Goal: Contribute content: Contribute content

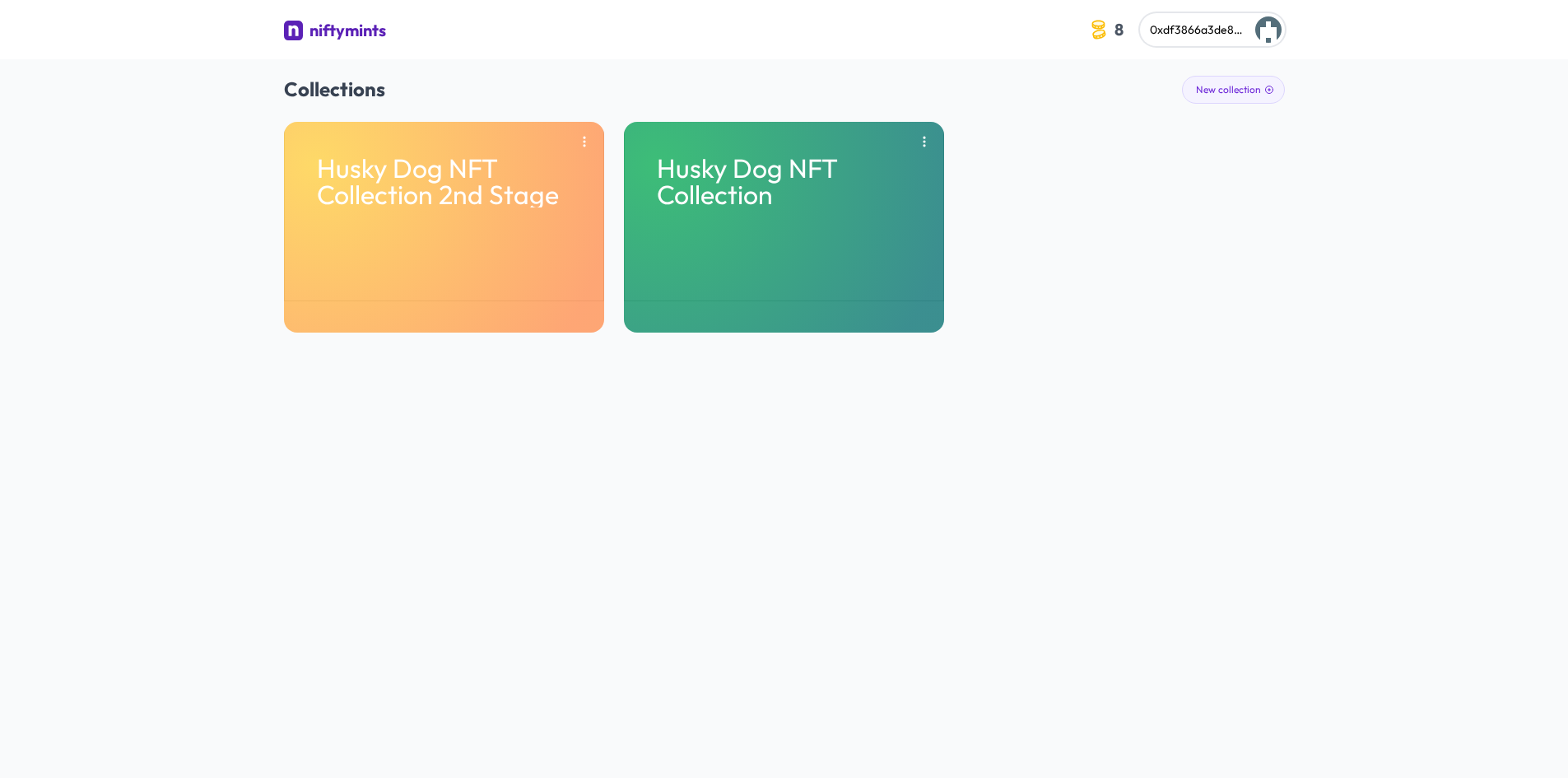
scroll to position [1997, 0]
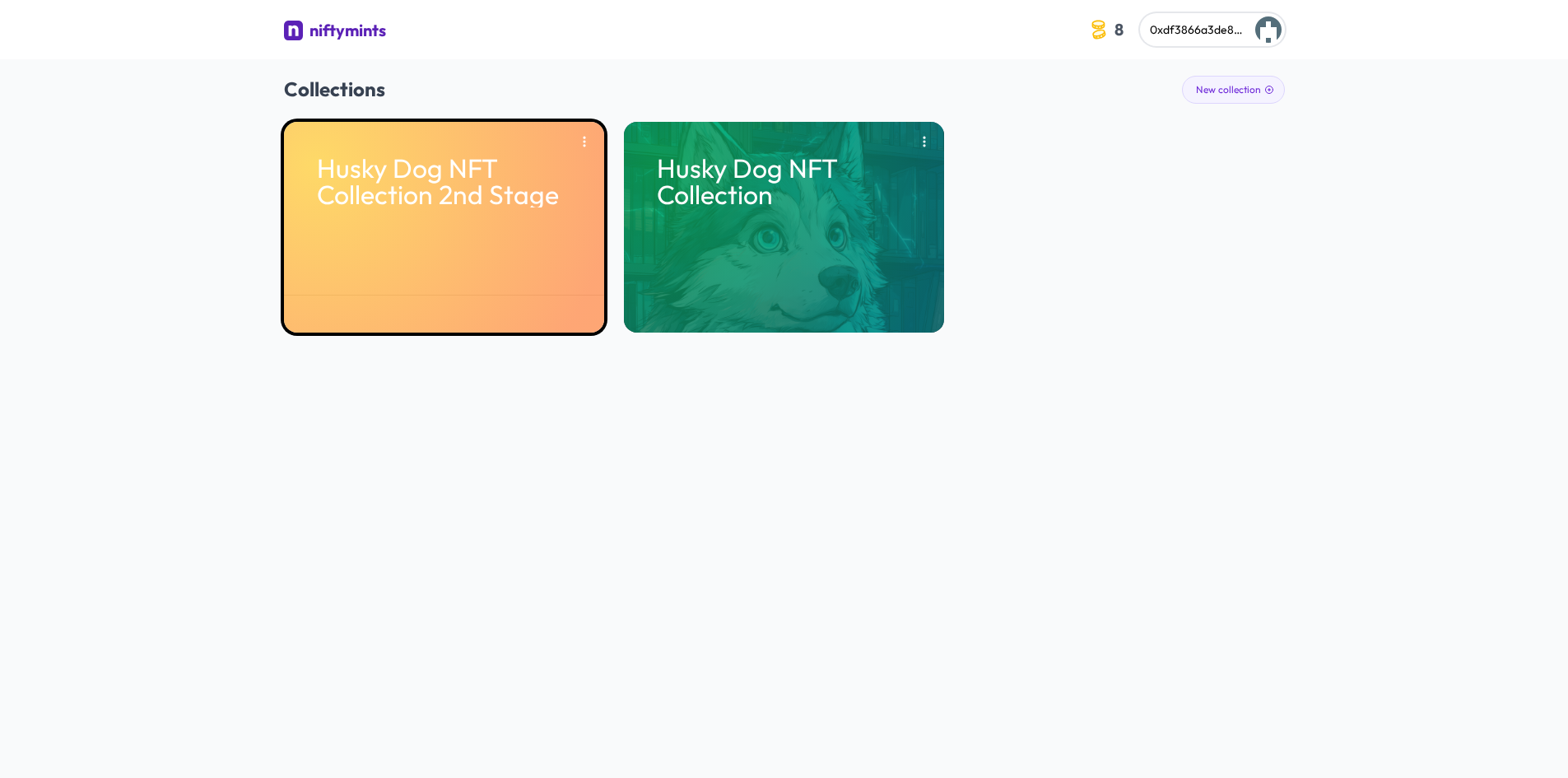
click at [447, 241] on div "Husky Dog NFT Collection 2nd Stage" at bounding box center [444, 226] width 320 height 211
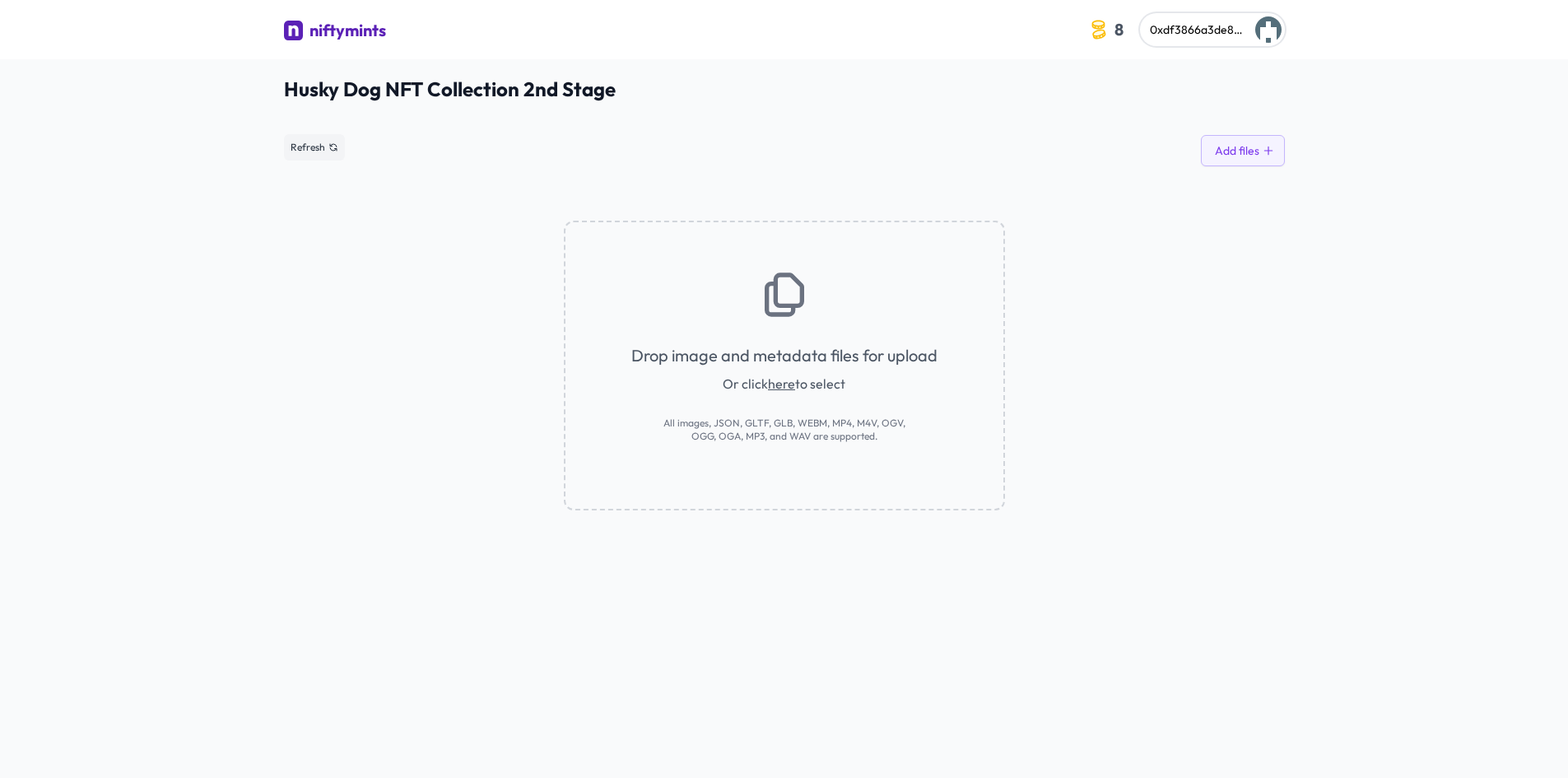
click at [816, 301] on div "Drop image and metadata files for upload Or click here to select All images, JS…" at bounding box center [784, 365] width 441 height 290
click at [778, 296] on icon at bounding box center [784, 294] width 52 height 52
click at [785, 390] on link "here" at bounding box center [781, 384] width 27 height 17
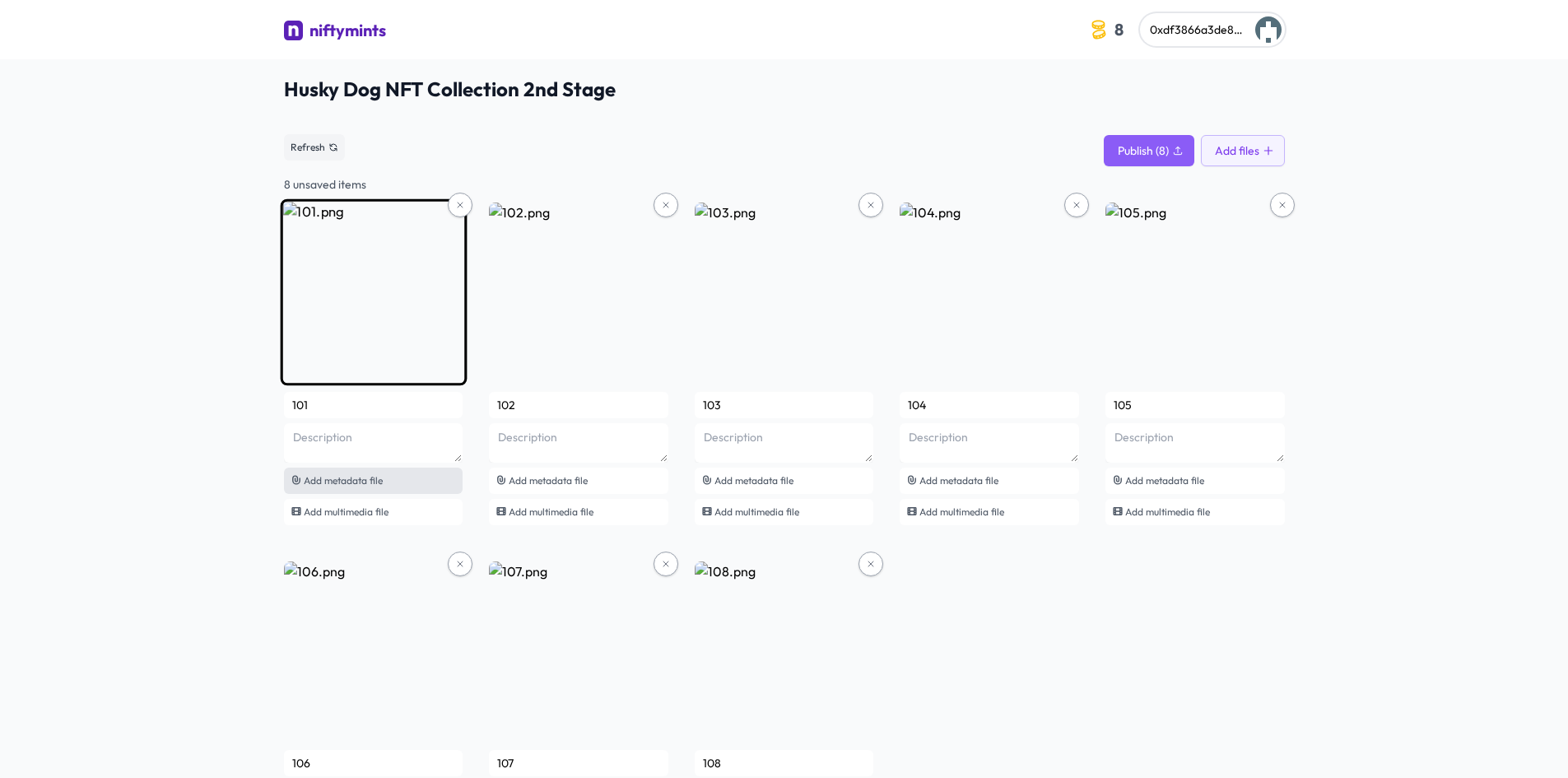
click at [332, 472] on div "Add metadata file" at bounding box center [374, 480] width 180 height 27
type input "Cyber Husky #1"
type textarea "A cute cartoon husky in a neon cyberpunk city, 50% of each 0.05 ETH sale suppor…"
click at [431, 470] on div "1.json" at bounding box center [374, 480] width 180 height 27
click at [372, 481] on div "1.json" at bounding box center [374, 480] width 180 height 27
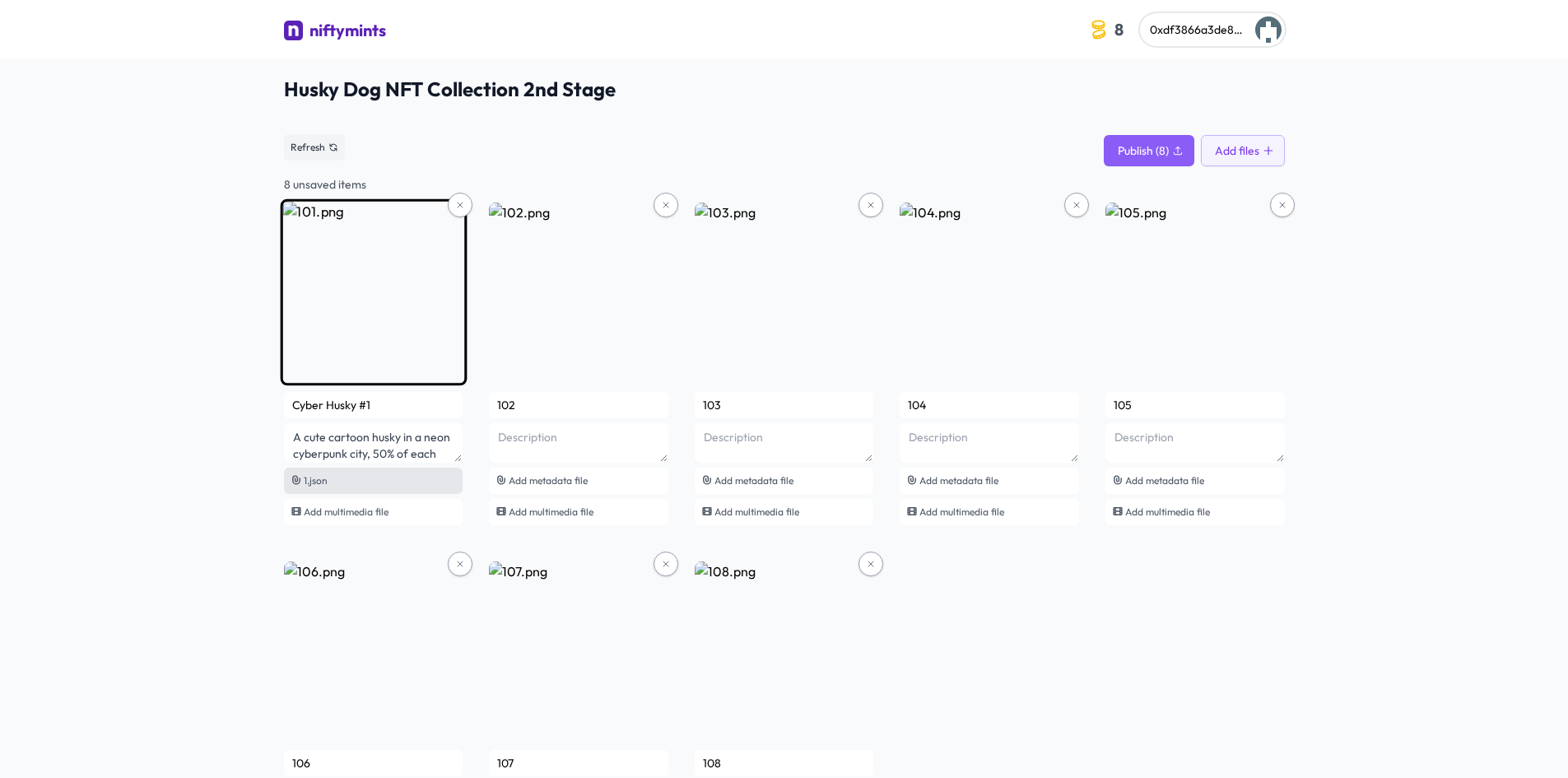
type input "Cyber Husky #101"
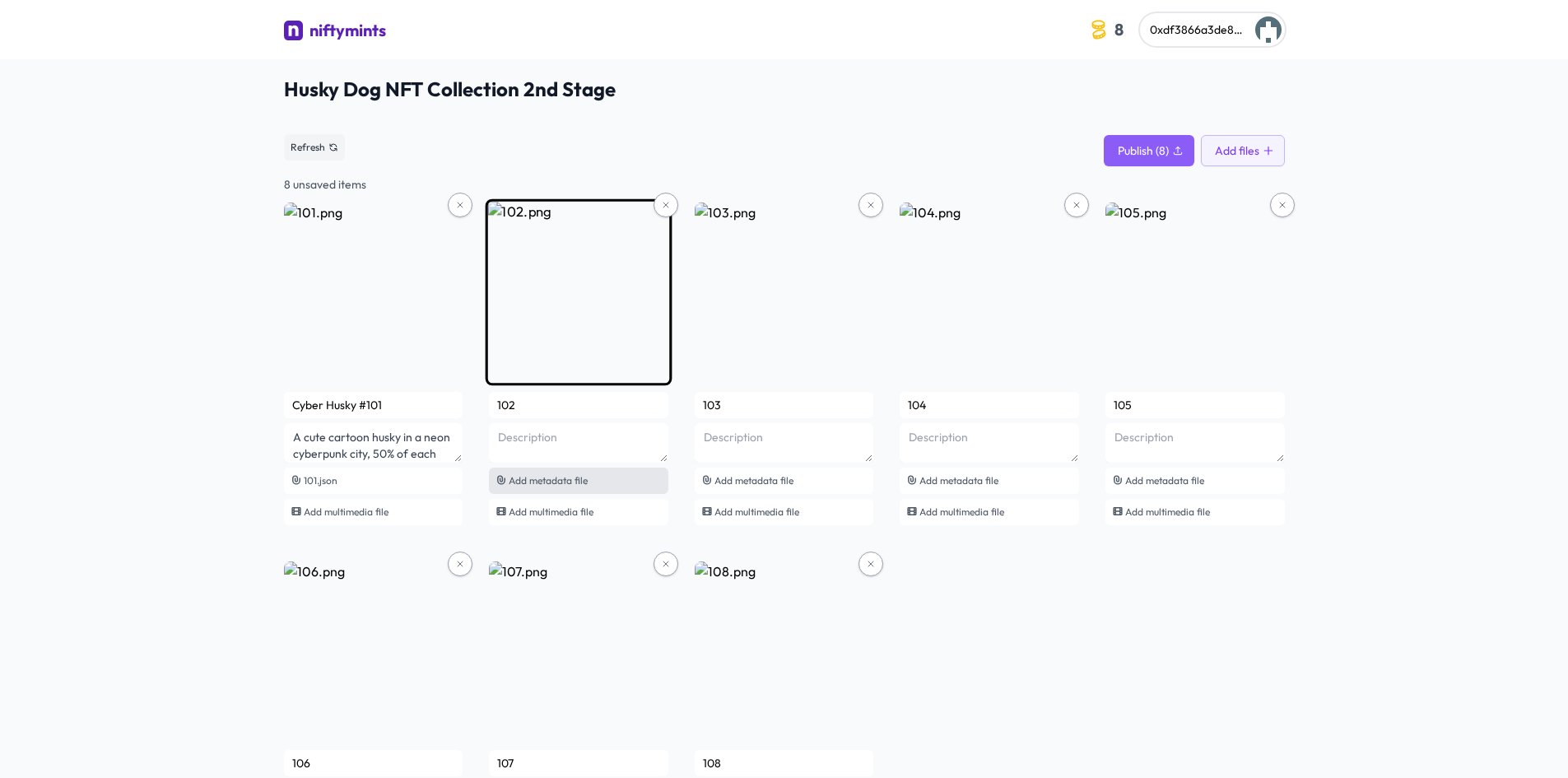
click at [573, 475] on span "Add metadata file" at bounding box center [549, 480] width 79 height 12
type input "Cyber Husky #102"
type textarea "A cute cartoon husky in a neon cyberpunk city, 50% of each 0.05 ETH sale suppor…"
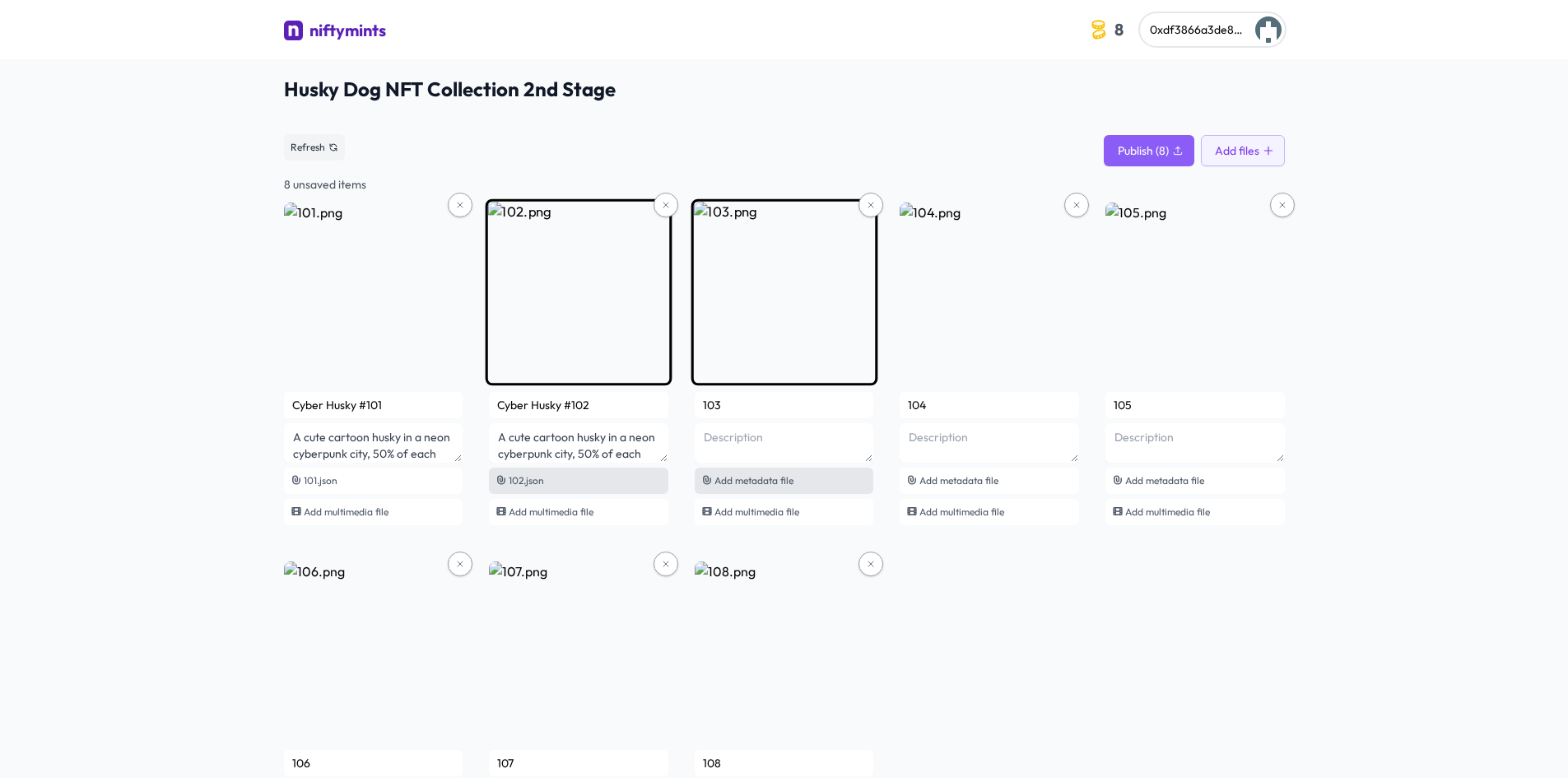
click at [787, 475] on span "Add metadata file" at bounding box center [754, 480] width 79 height 12
type input "Cyber Husky #103"
type textarea "A cute cartoon husky in a neon cyberpunk city, 50% of each 0.05 ETH sale suppor…"
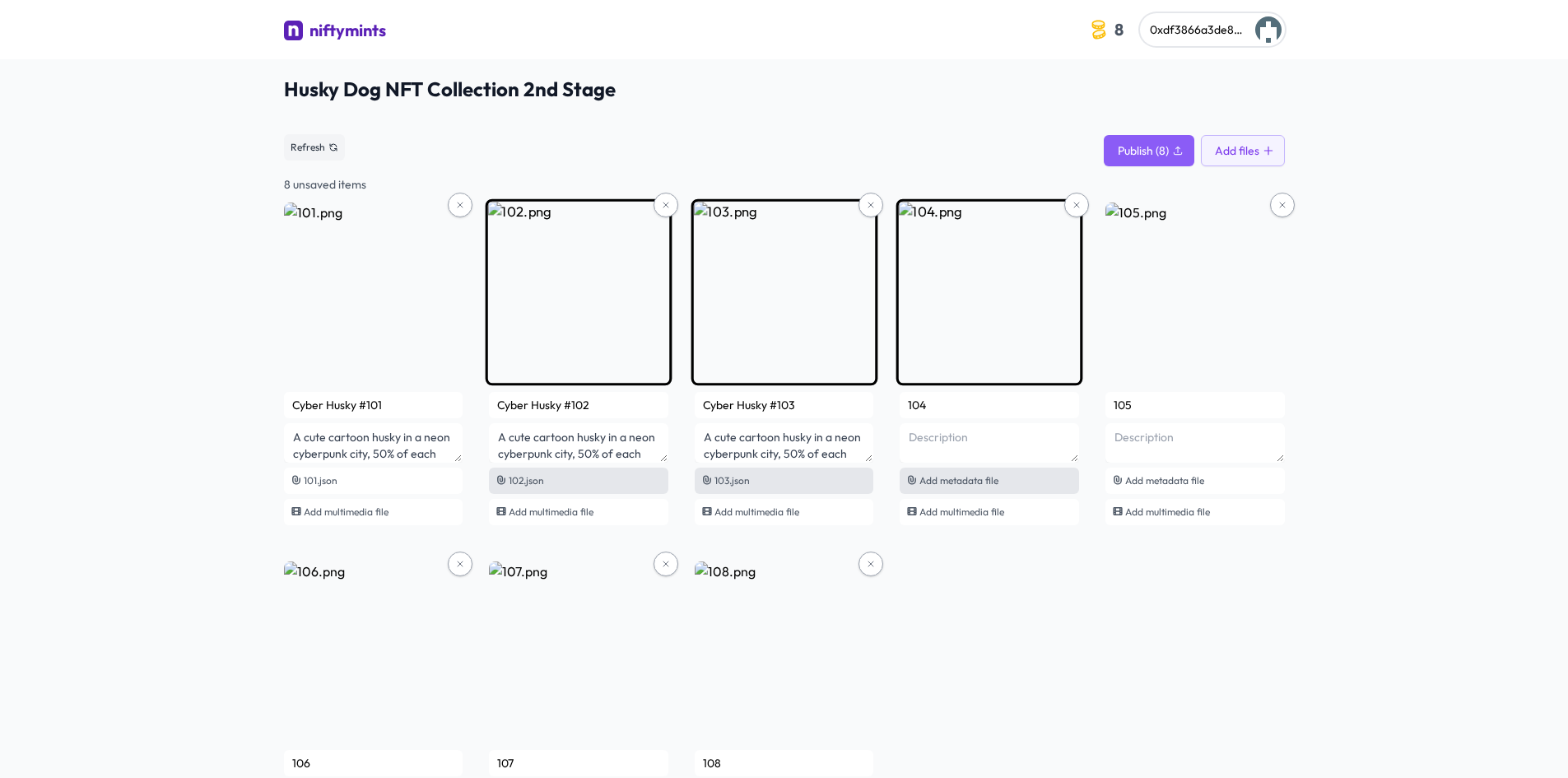
click at [963, 475] on span "Add metadata file" at bounding box center [959, 480] width 79 height 12
type input "Cyber Husky #104"
type textarea "A cute cartoon husky in a neon cyberpunk city, 50% of each 0.05 ETH sale suppor…"
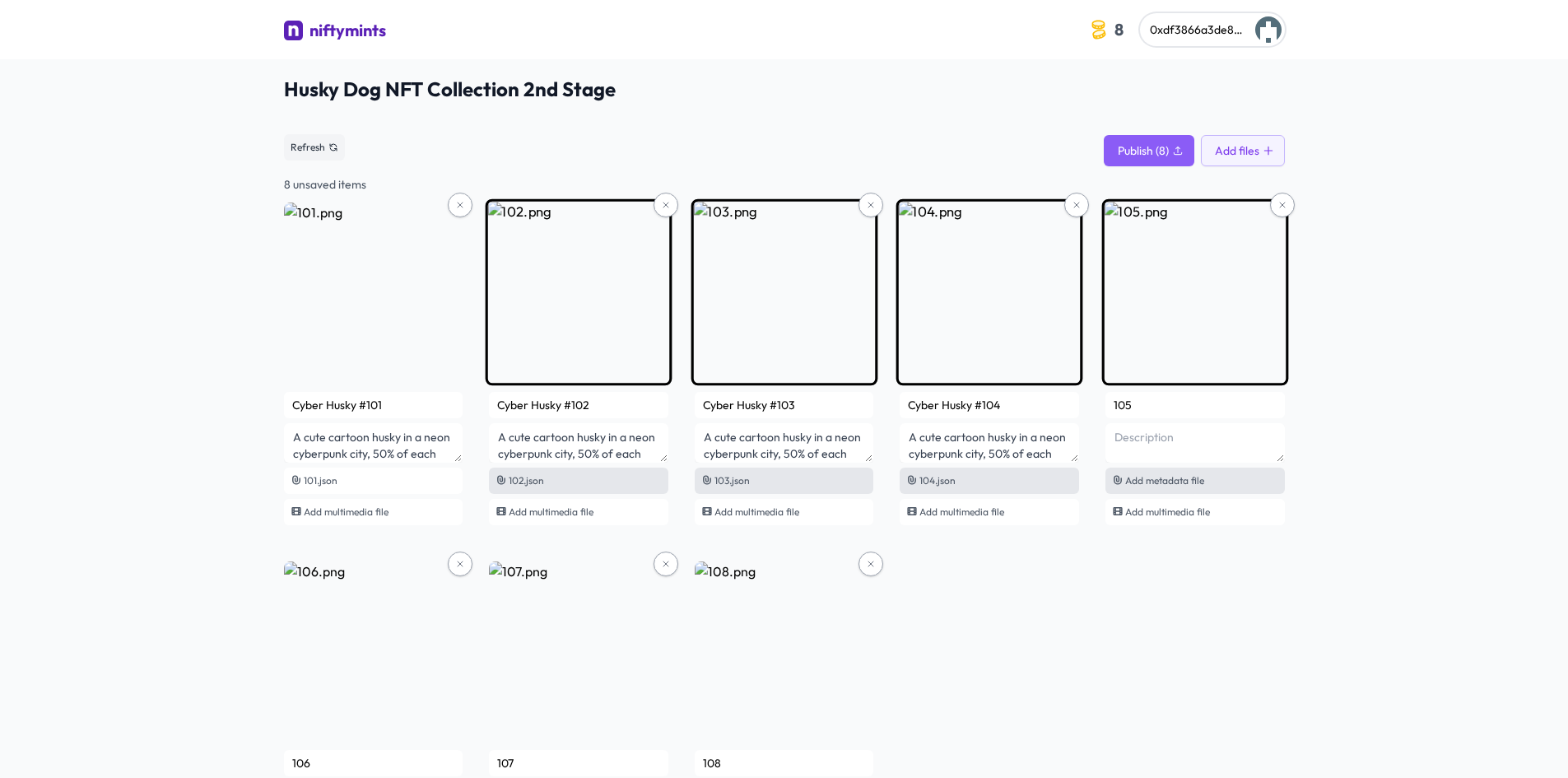
click at [1161, 472] on div "Add metadata file" at bounding box center [1195, 480] width 180 height 27
type input "Cyber Husky #105"
type textarea "A cute cartoon husky in a neon cyberpunk city, 50% of each 0.05 ETH sale suppor…"
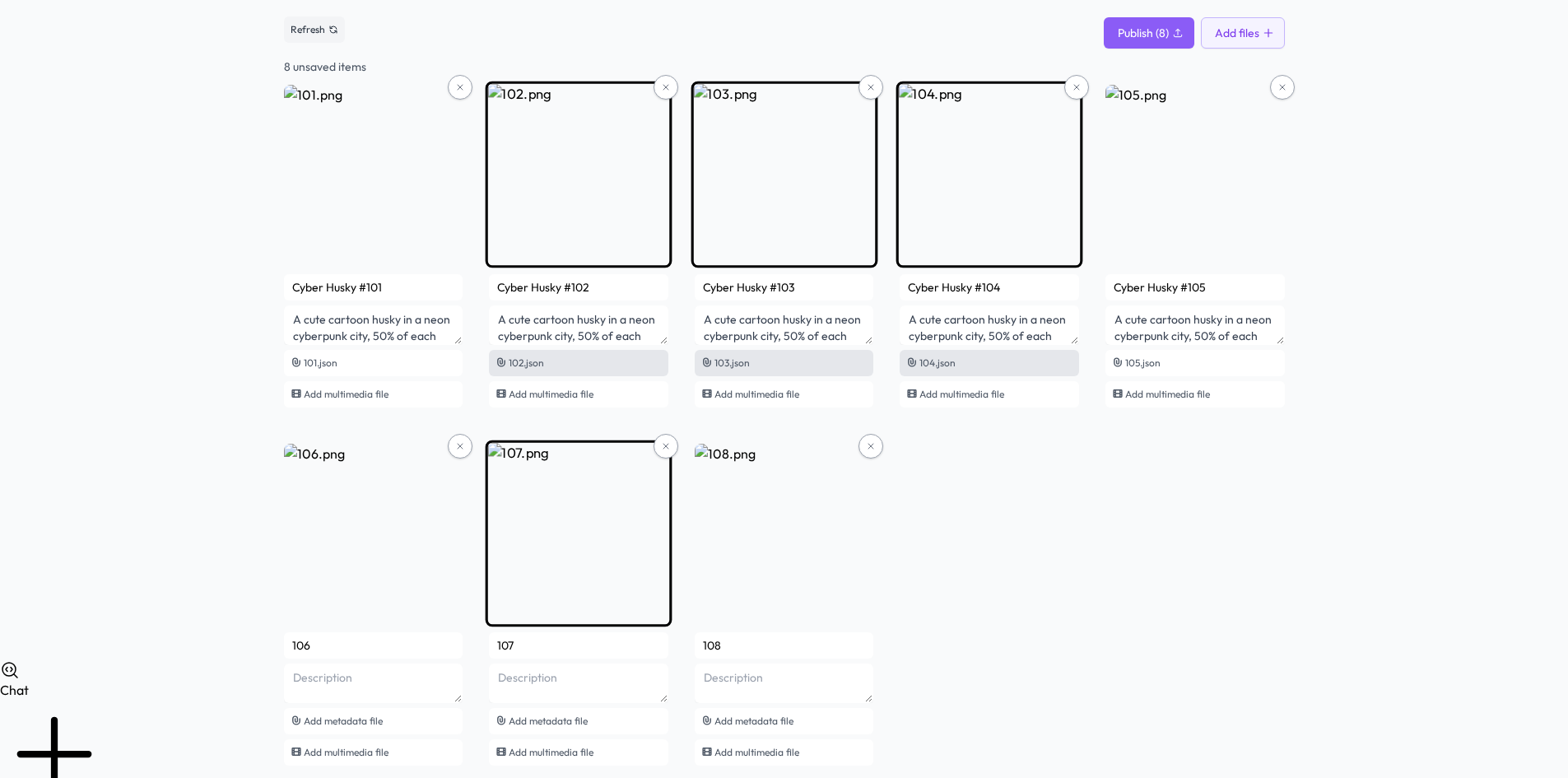
scroll to position [158, 0]
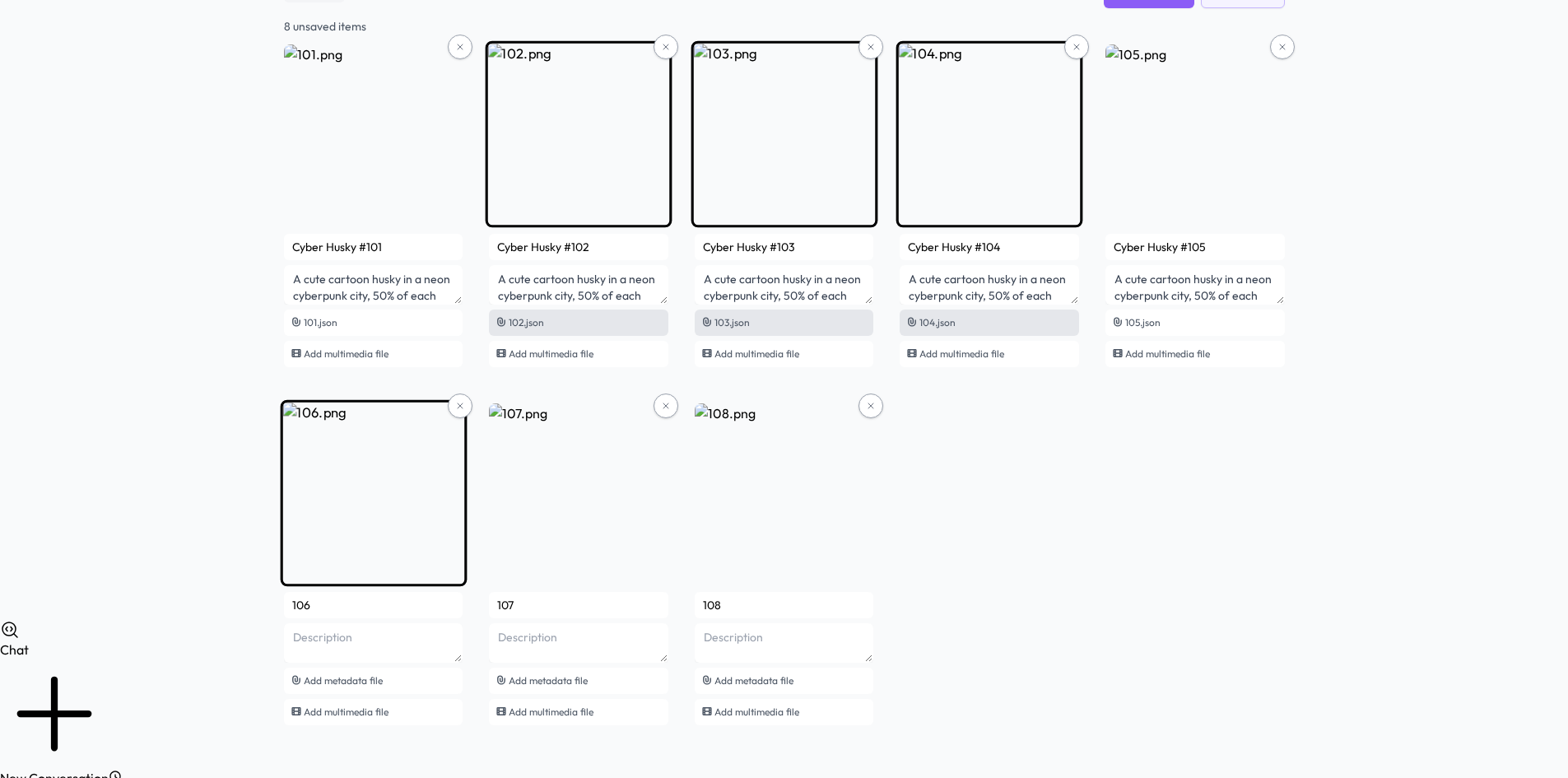
click at [396, 665] on div "106 Add metadata file Add multimedia file" at bounding box center [374, 658] width 180 height 133
click at [392, 673] on div "Add metadata file" at bounding box center [374, 680] width 180 height 27
type input "Cyber Husky #106"
type textarea "A cute cartoon husky in a neon cyberpunk city, 50% of each 0.05 ETH sale suppor…"
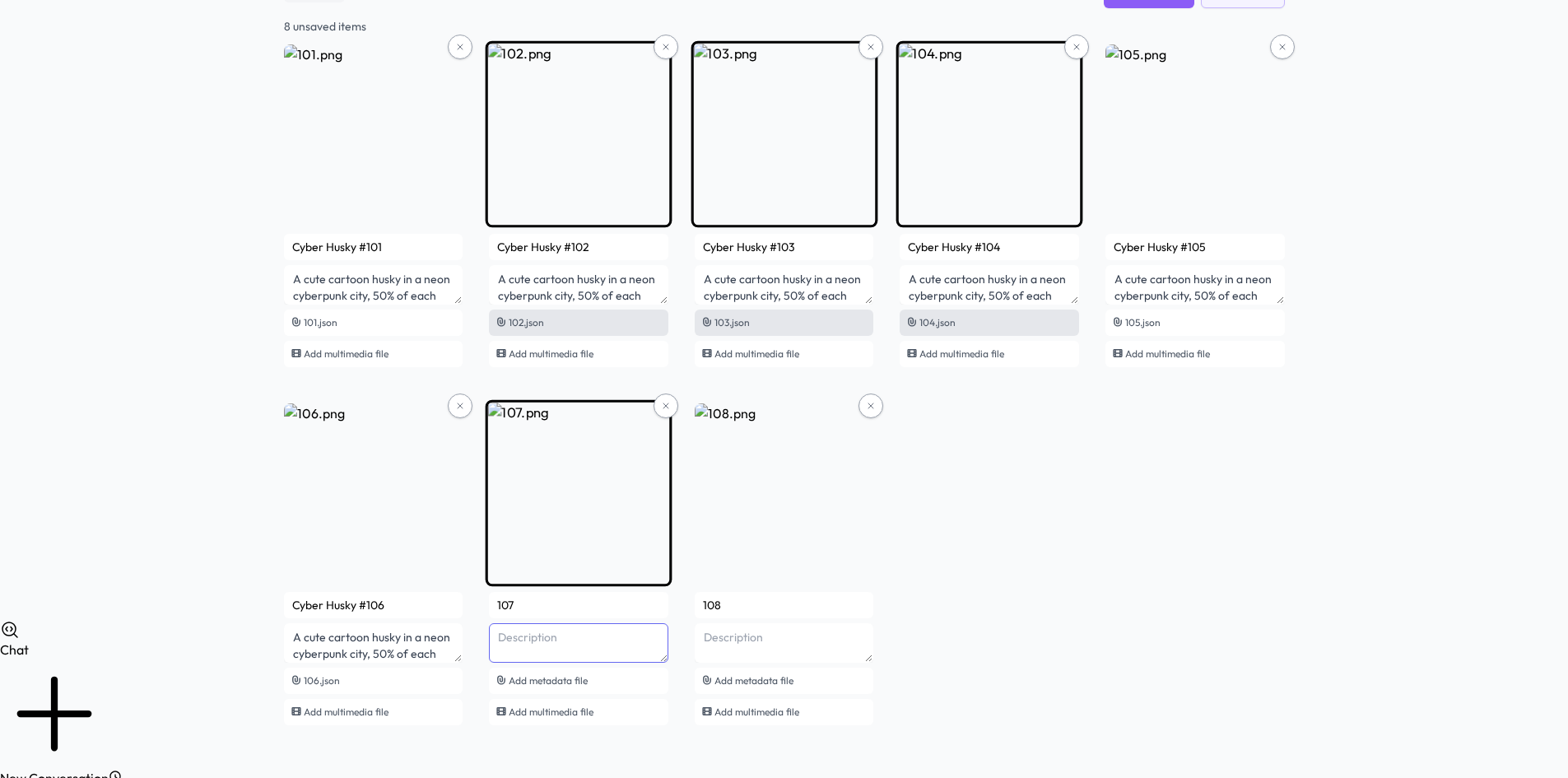
click at [518, 642] on textarea at bounding box center [579, 643] width 180 height 40
click at [548, 681] on span "Add metadata file" at bounding box center [549, 680] width 79 height 12
type input "Cyber Husky #107"
type textarea "A cute cartoon husky in a neon cyberpunk city, 50% of each 0.05 ETH sale suppor…"
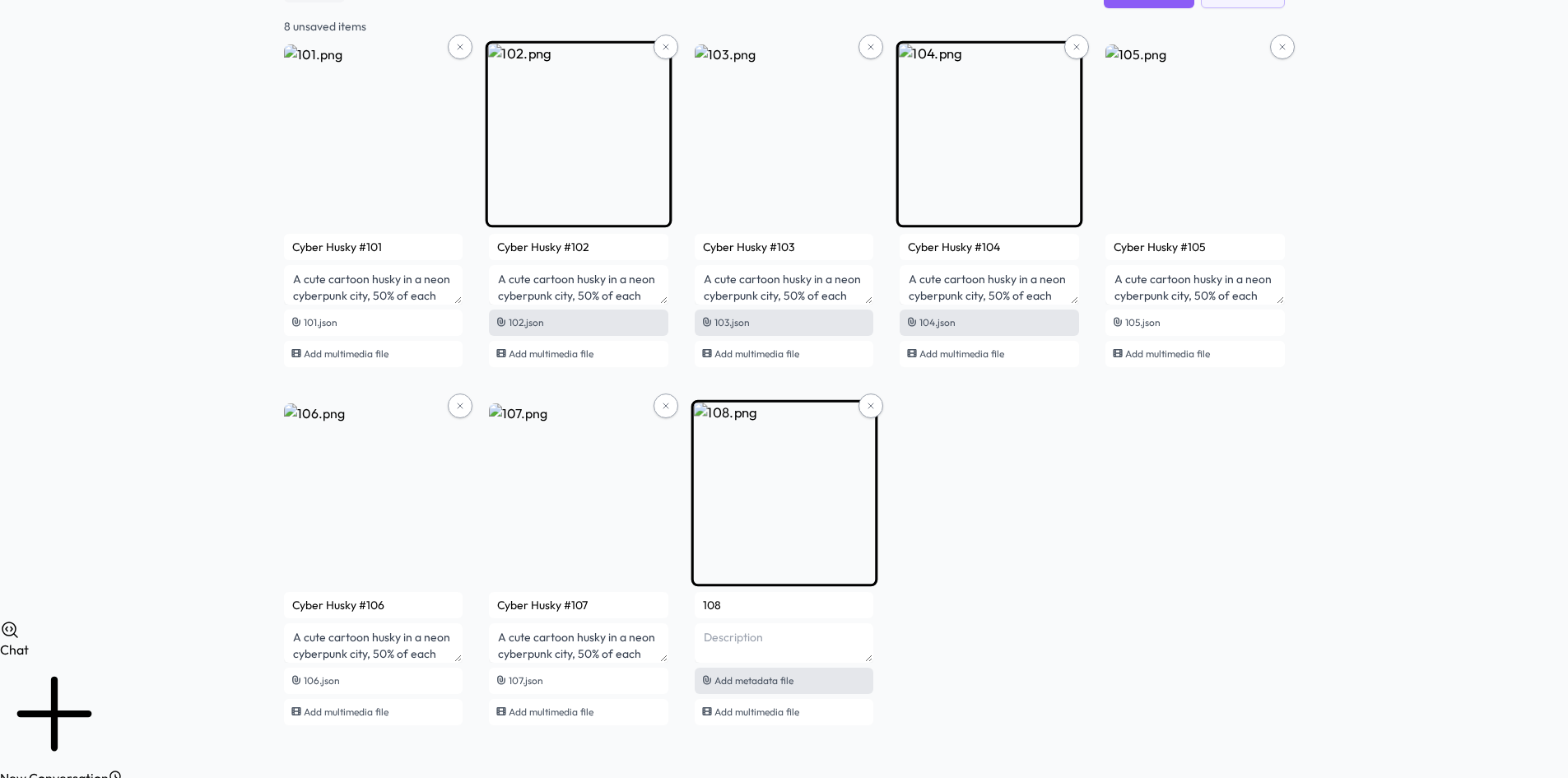
click at [781, 681] on span "Add metadata file" at bounding box center [754, 680] width 79 height 12
type input "Cyber Husky #108"
type textarea "A cute cartoon husky in a neon cyberpunk city, 50% of each 0.05 ETH sale suppor…"
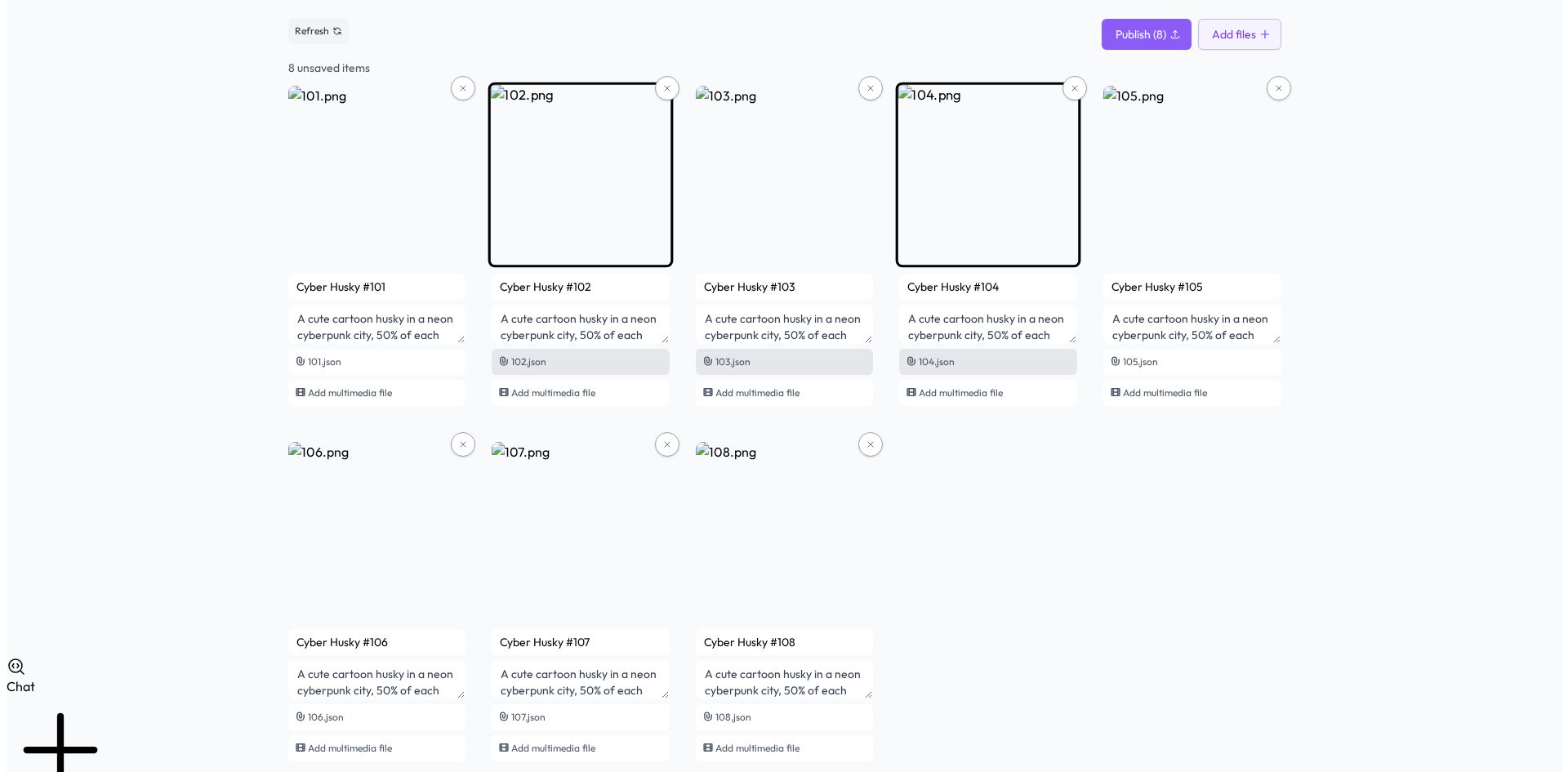
scroll to position [81, 0]
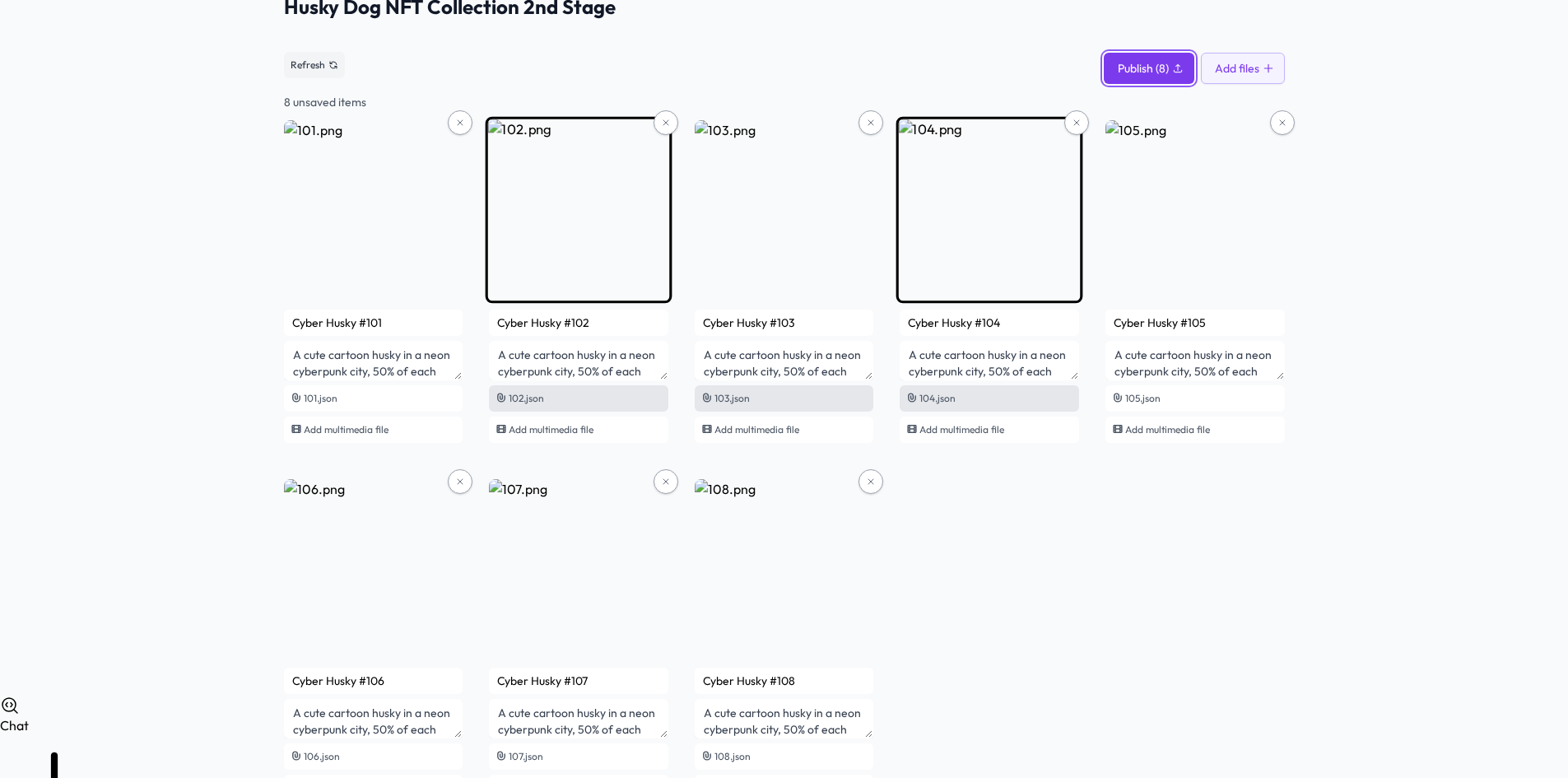
click at [1142, 69] on span "Publish (8)" at bounding box center [1144, 68] width 51 height 17
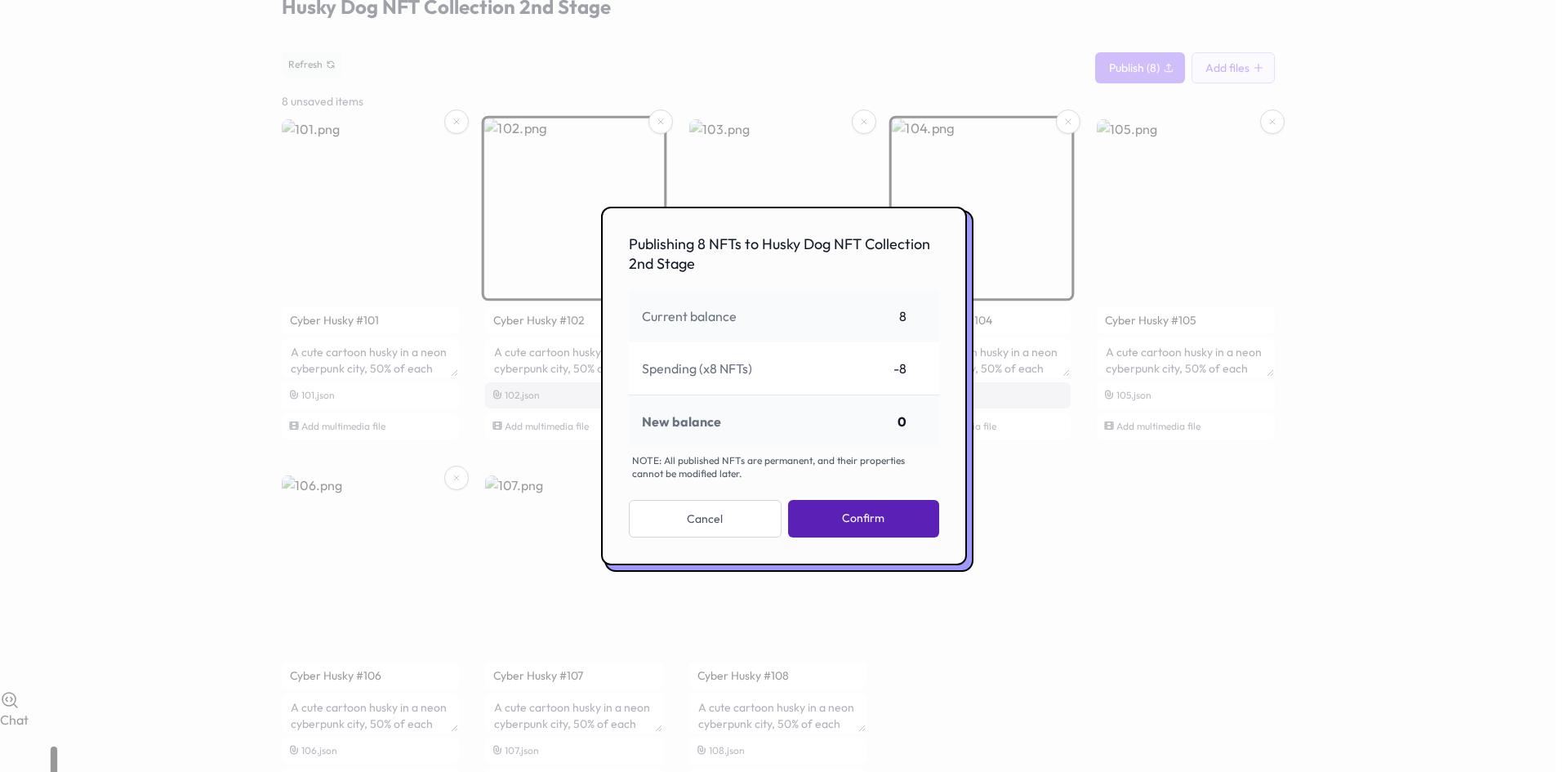
click at [851, 515] on button "Confirm" at bounding box center [864, 519] width 151 height 37
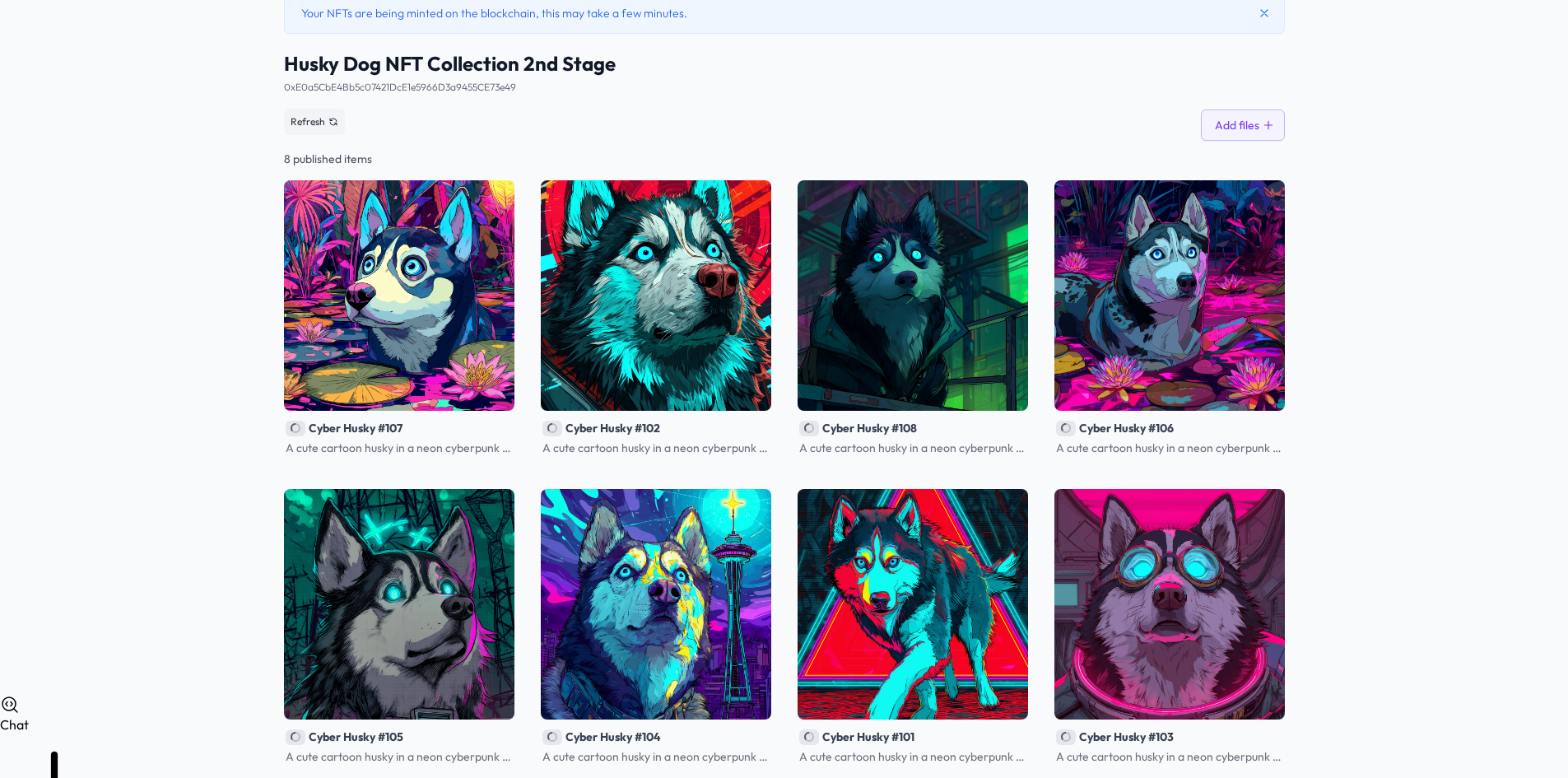
scroll to position [86, 0]
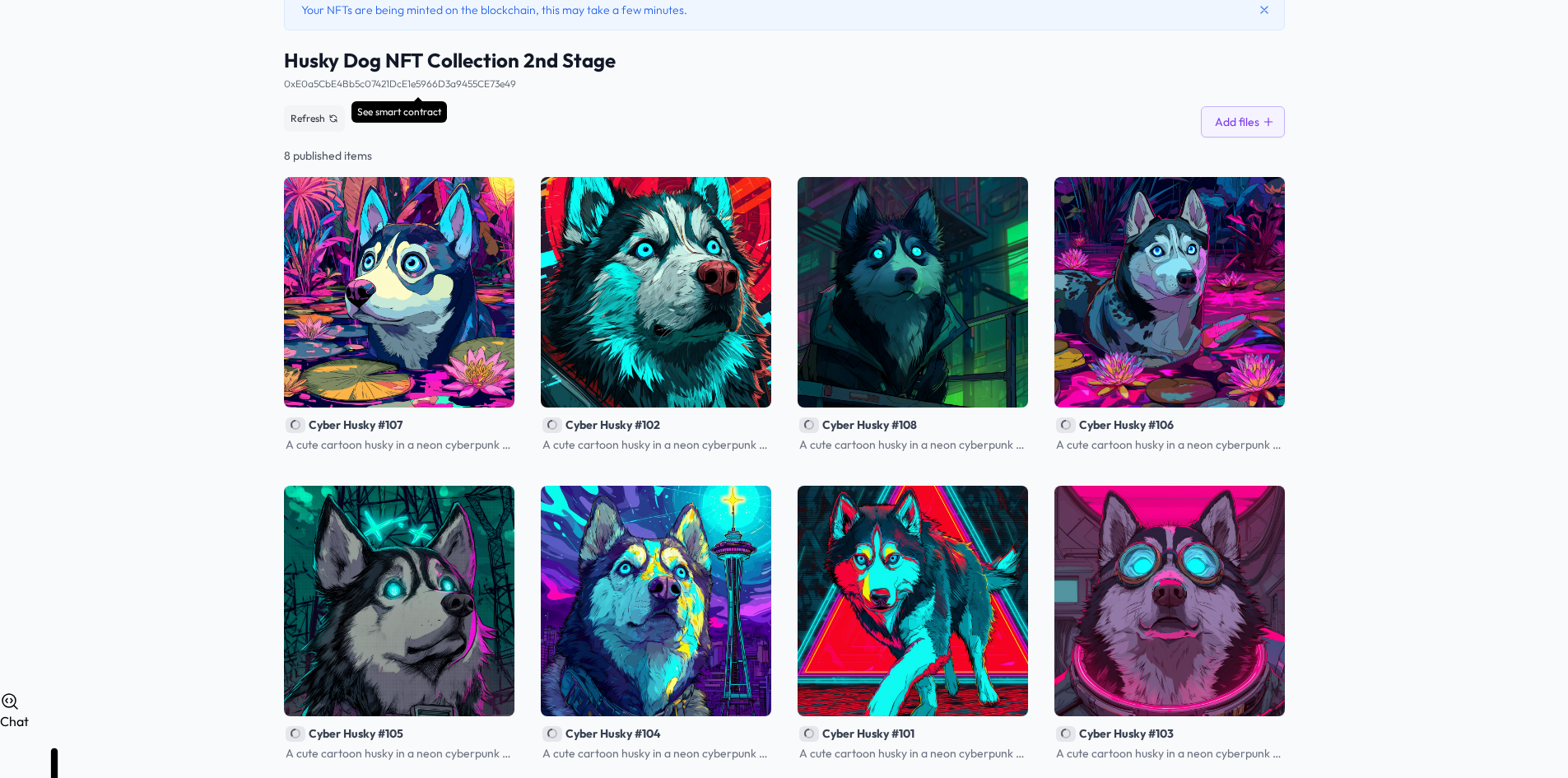
click at [346, 67] on span "0xE0a5CbE4Bb5c07421DcE1e5966D3a9455CE73e49 See smart contract" at bounding box center [399, 79] width 232 height 27
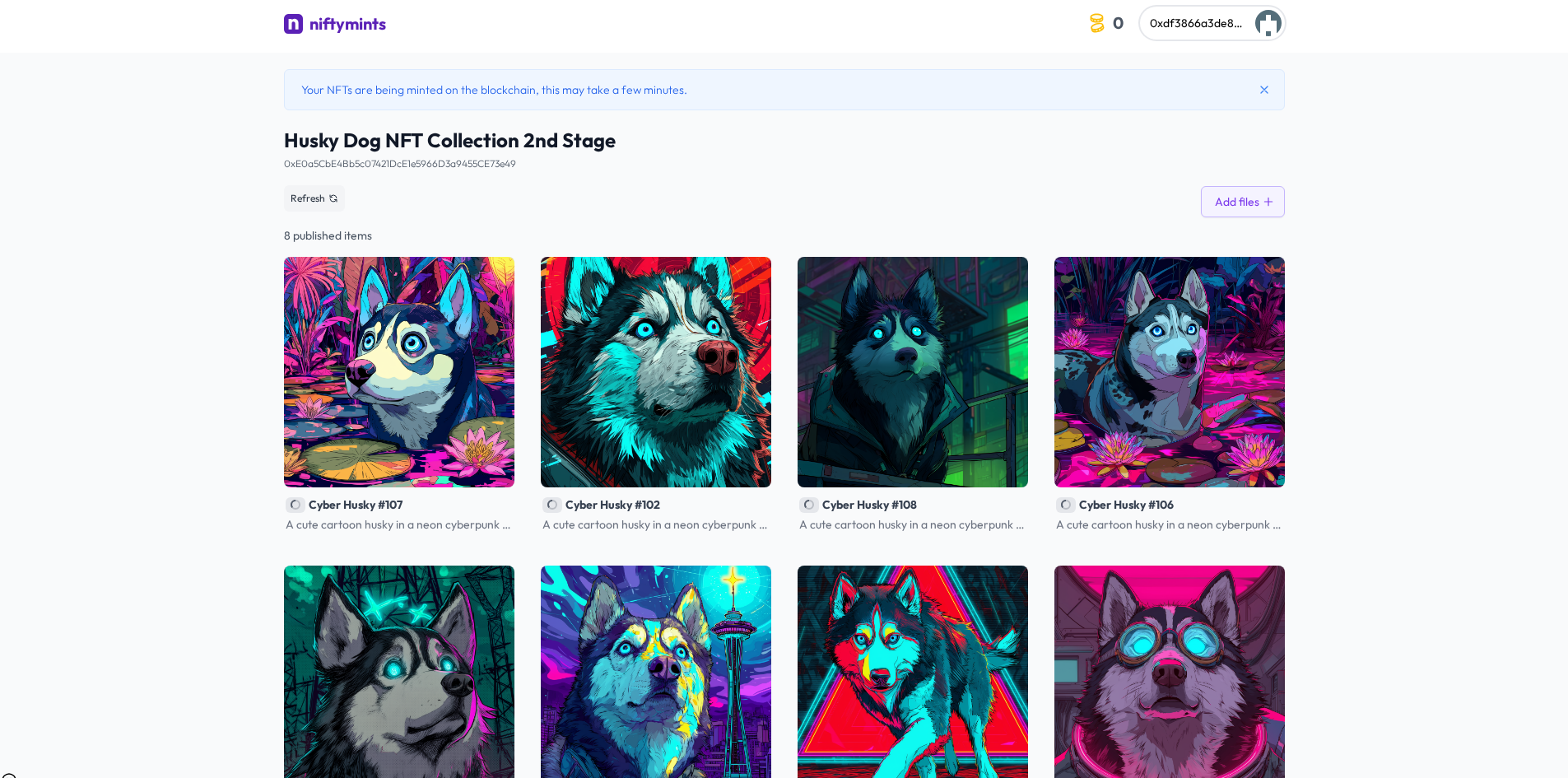
scroll to position [4, 0]
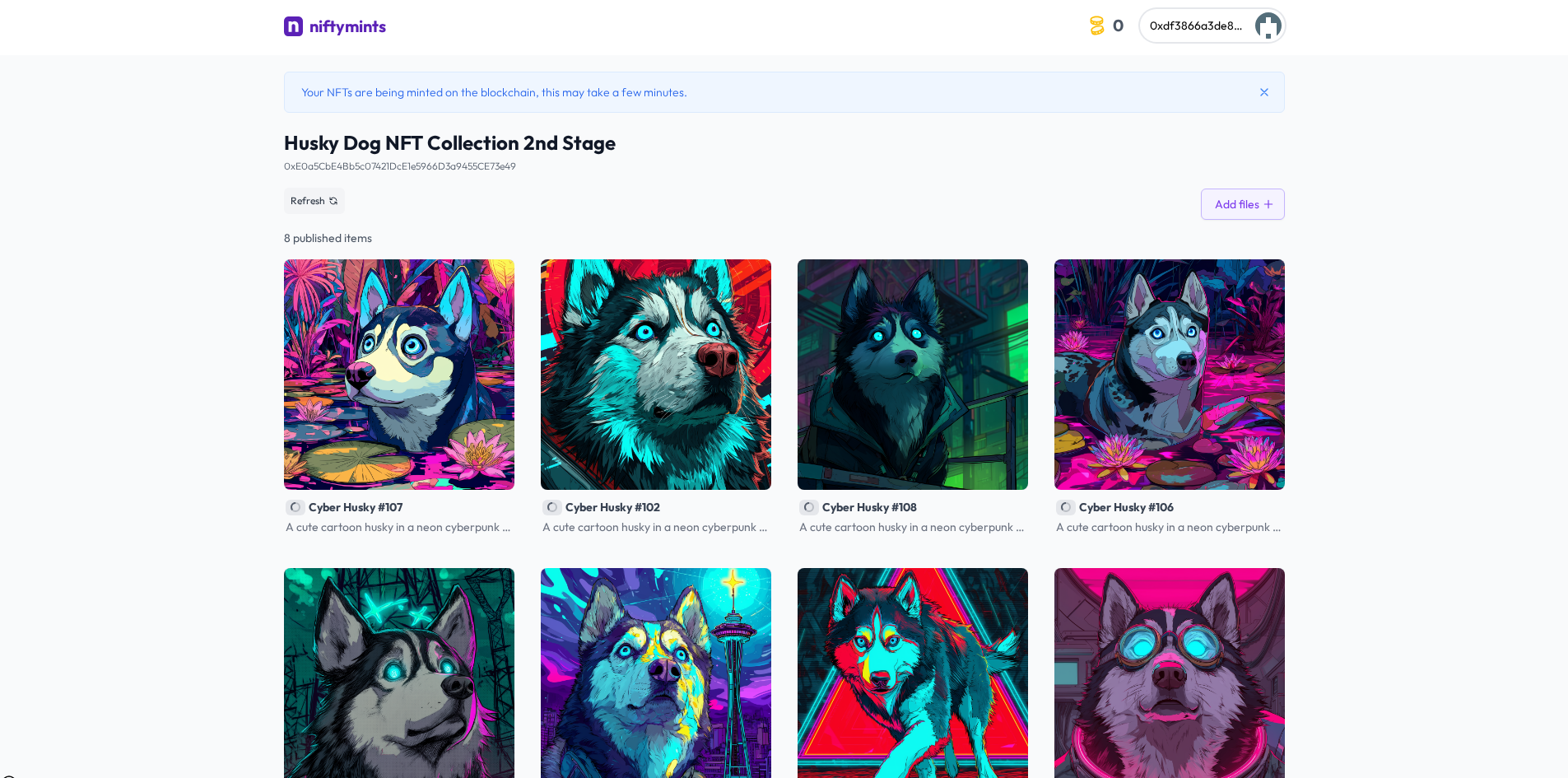
click at [353, 37] on div "niftymints" at bounding box center [347, 26] width 76 height 23
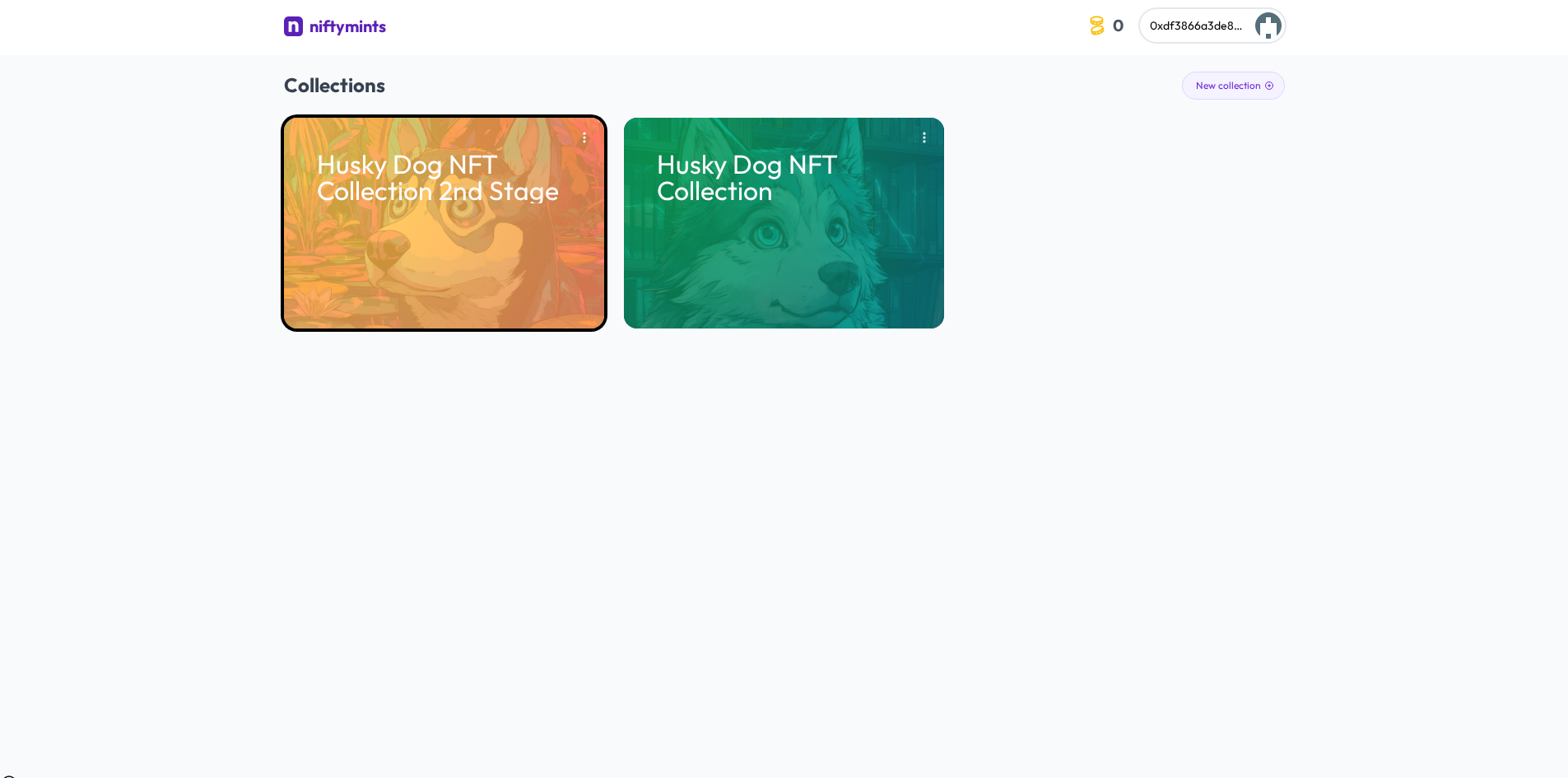
click at [540, 223] on div "Husky Dog NFT Collection 2nd Stage" at bounding box center [444, 222] width 320 height 211
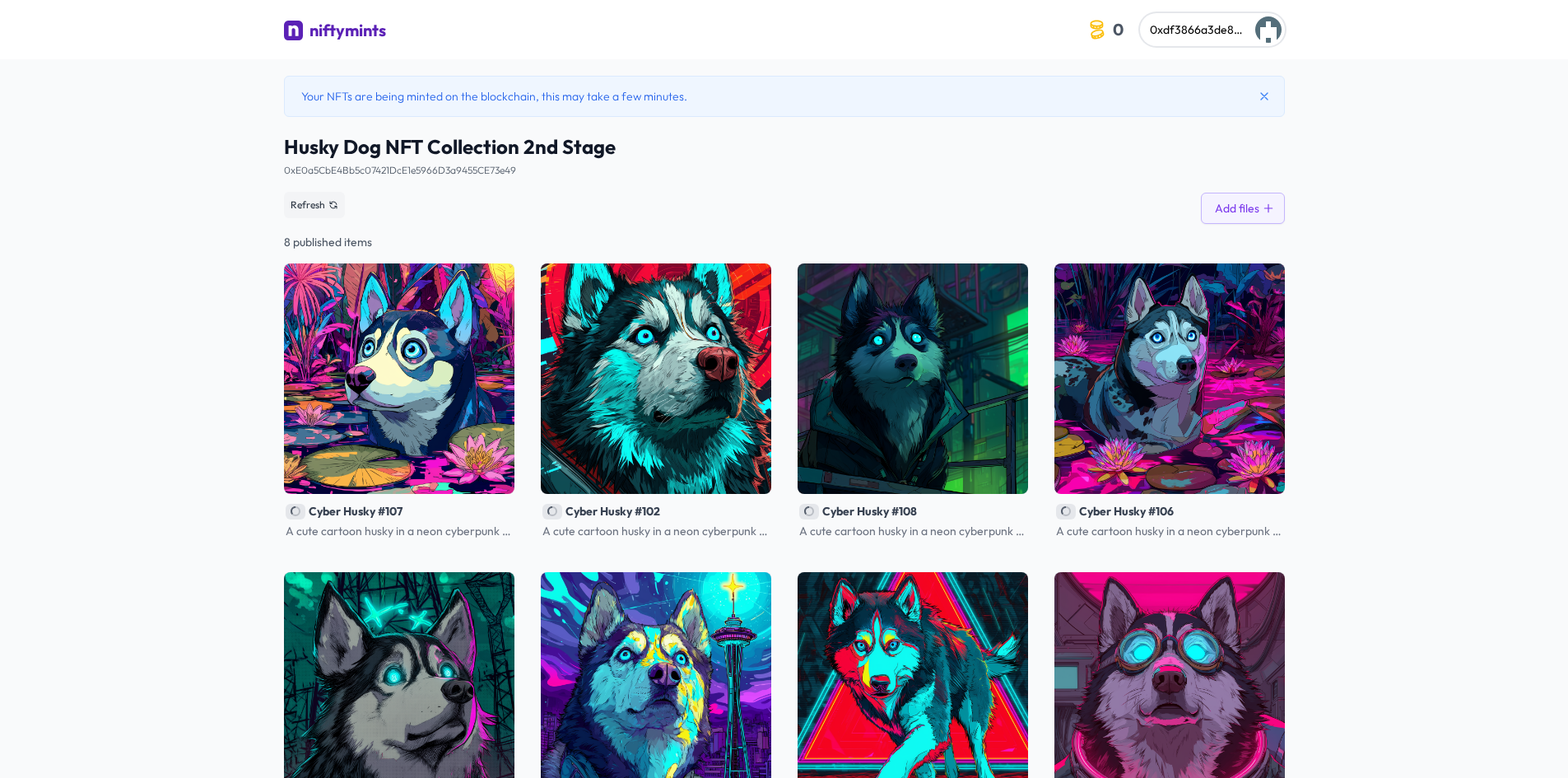
click at [540, 223] on div "Refresh Add files" at bounding box center [784, 205] width 1002 height 38
click at [1243, 207] on button "Add files" at bounding box center [1243, 209] width 84 height 32
click at [352, 27] on div "niftymints" at bounding box center [347, 30] width 76 height 23
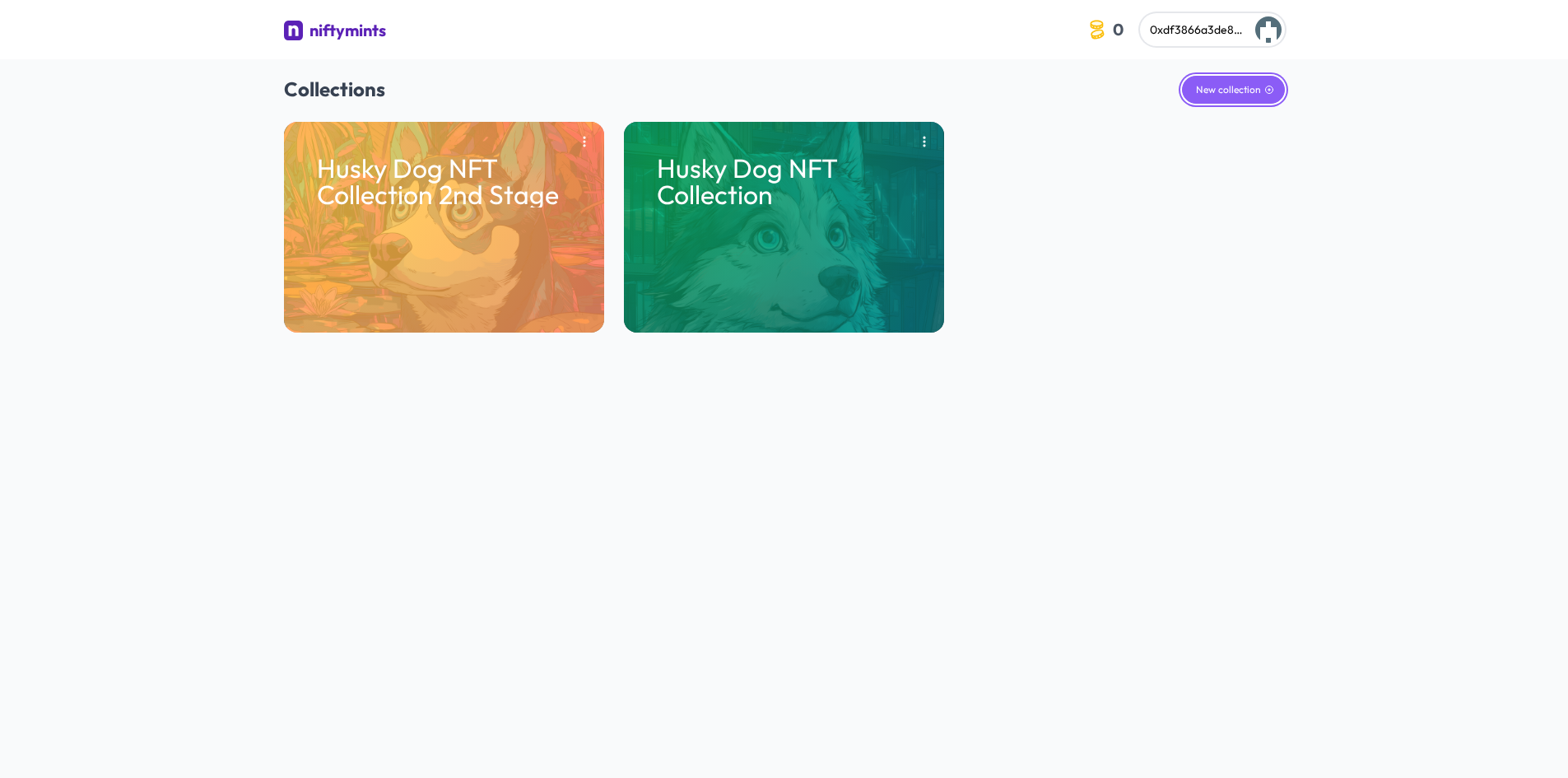
click at [1239, 86] on button "New collection" at bounding box center [1234, 90] width 103 height 28
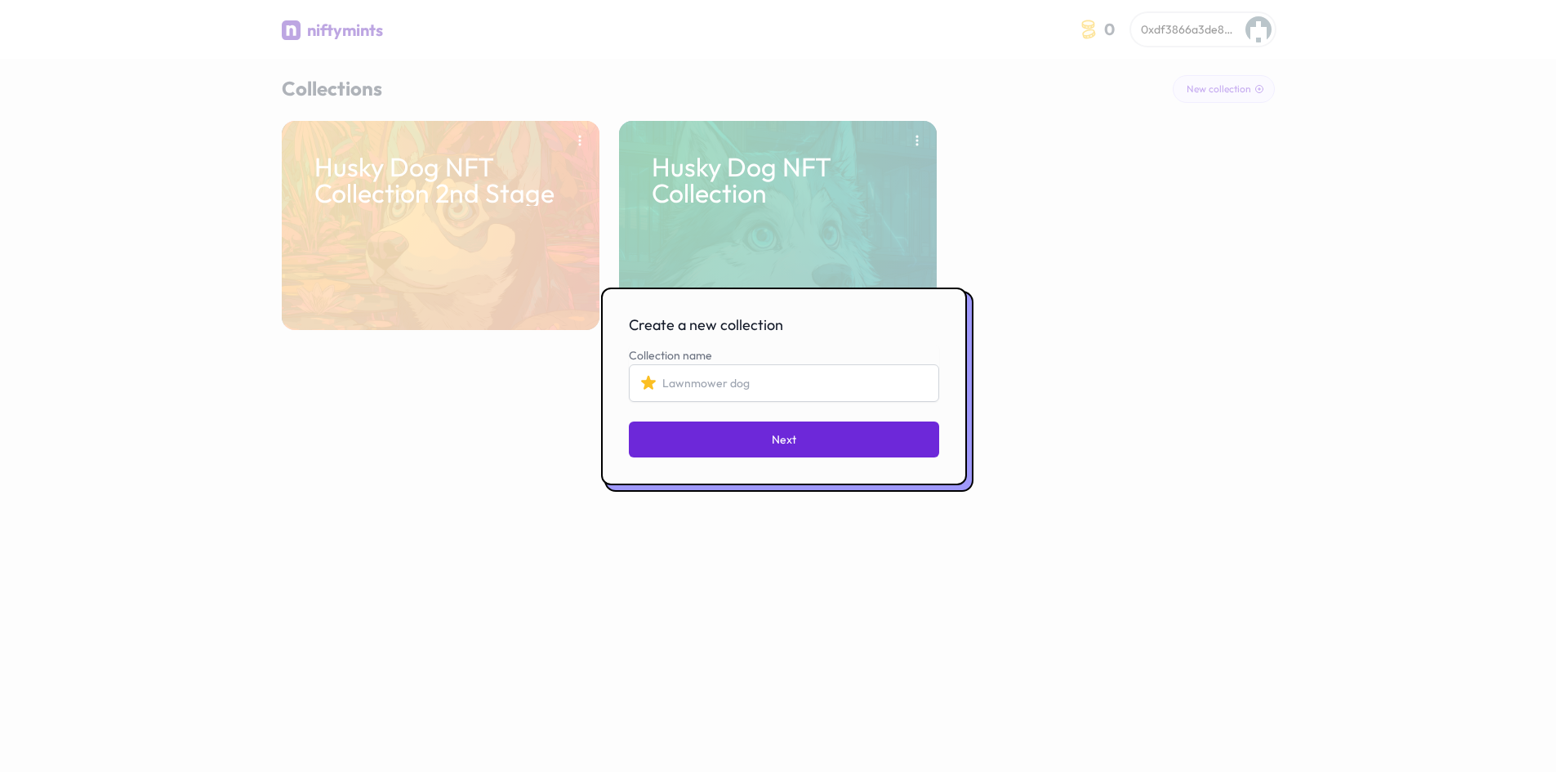
click at [720, 385] on input "Collection name" at bounding box center [784, 383] width 310 height 37
click at [795, 527] on div at bounding box center [784, 386] width 1568 height 772
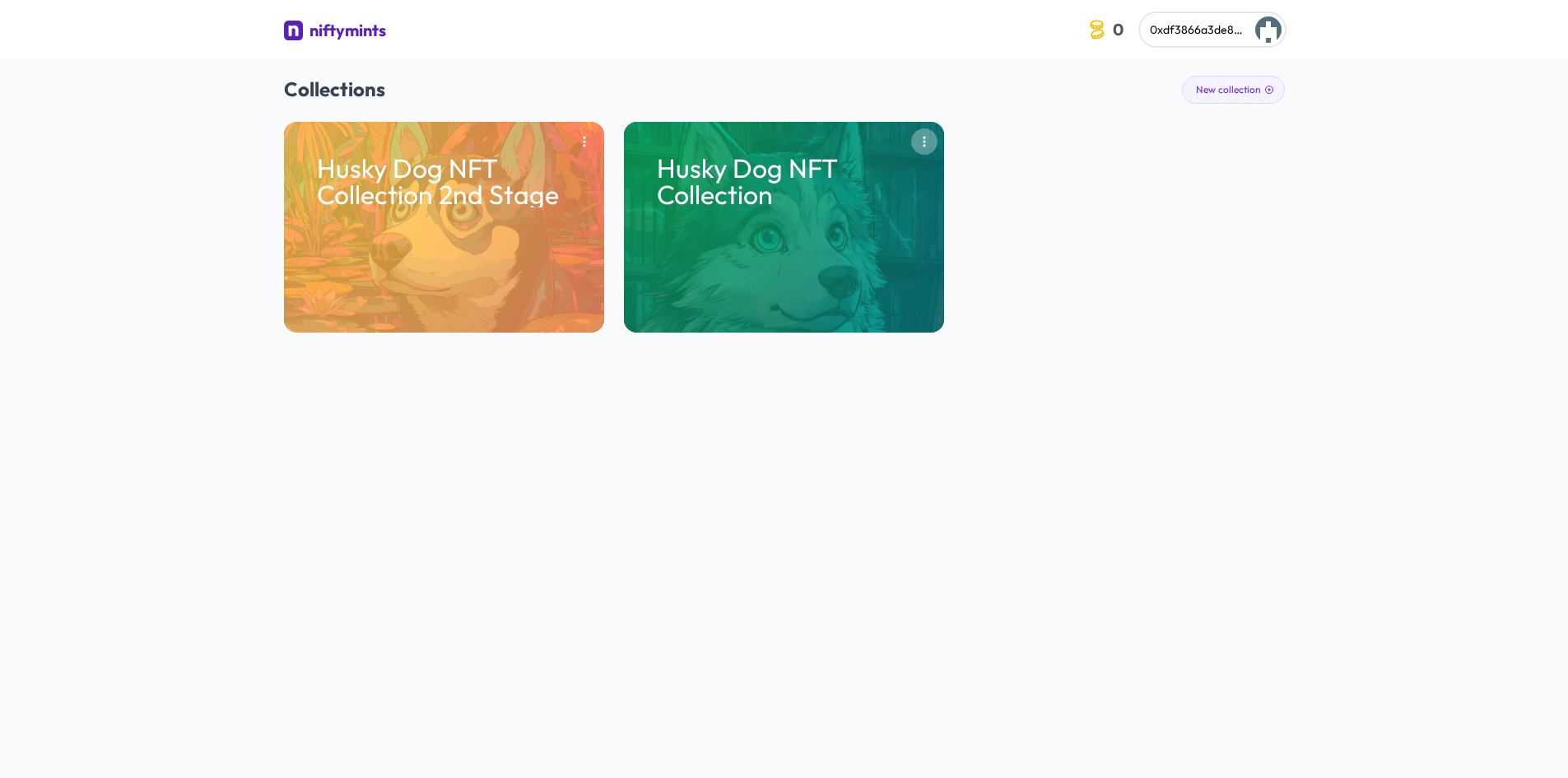
click at [924, 138] on icon "button" at bounding box center [924, 141] width 2 height 11
click at [593, 138] on button "button" at bounding box center [584, 141] width 27 height 27
click at [1162, 104] on div "Collections New collection Husky Dog NFT Collection 2nd Stage Remove Husky Dog …" at bounding box center [784, 204] width 1002 height 290
click at [1209, 21] on button "0xdf3866a3de88b032960310ac6a35b0621e145f29" at bounding box center [1212, 29] width 145 height 33
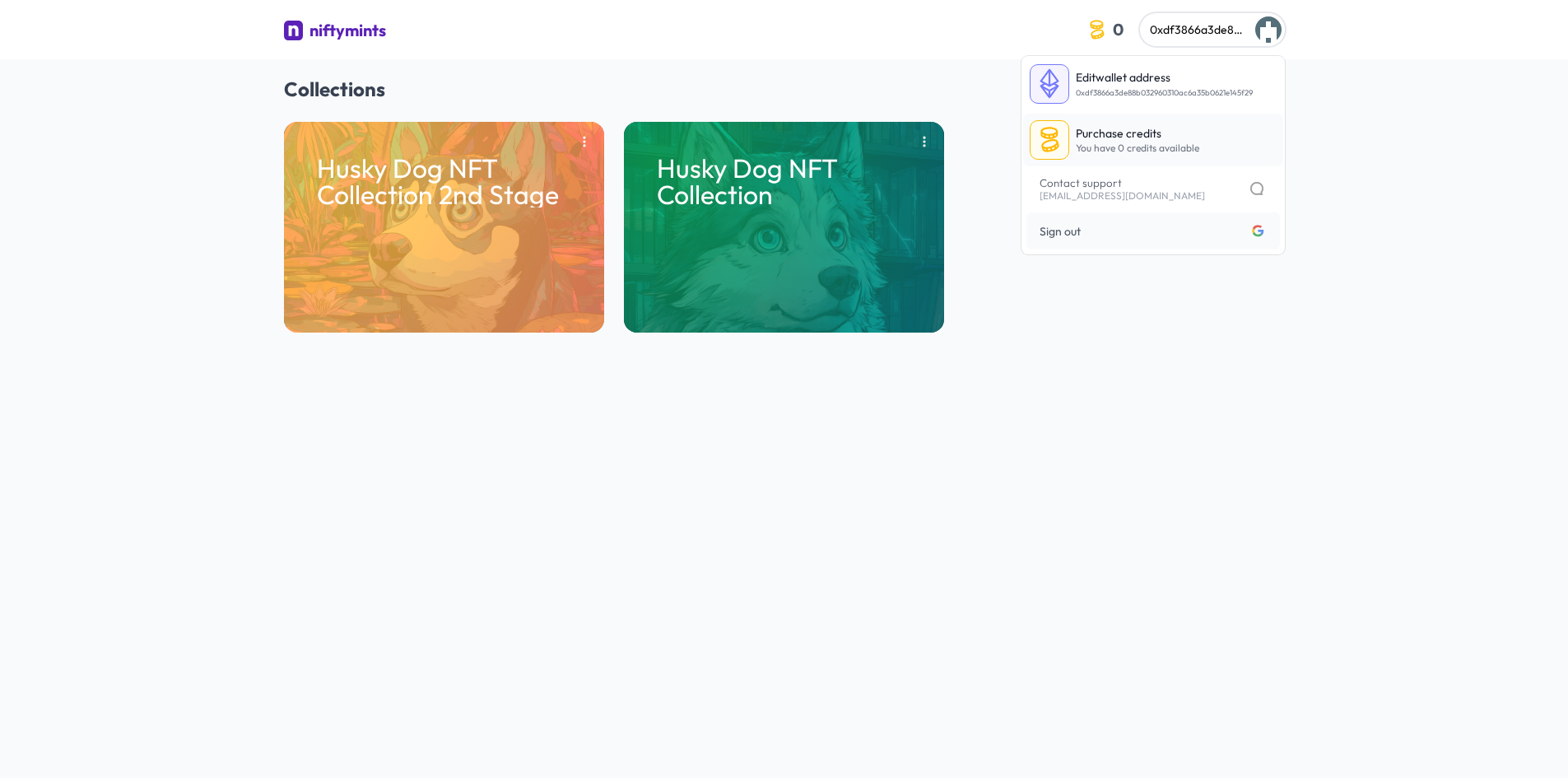
click at [1140, 143] on p "You have 0 credits available" at bounding box center [1137, 147] width 124 height 13
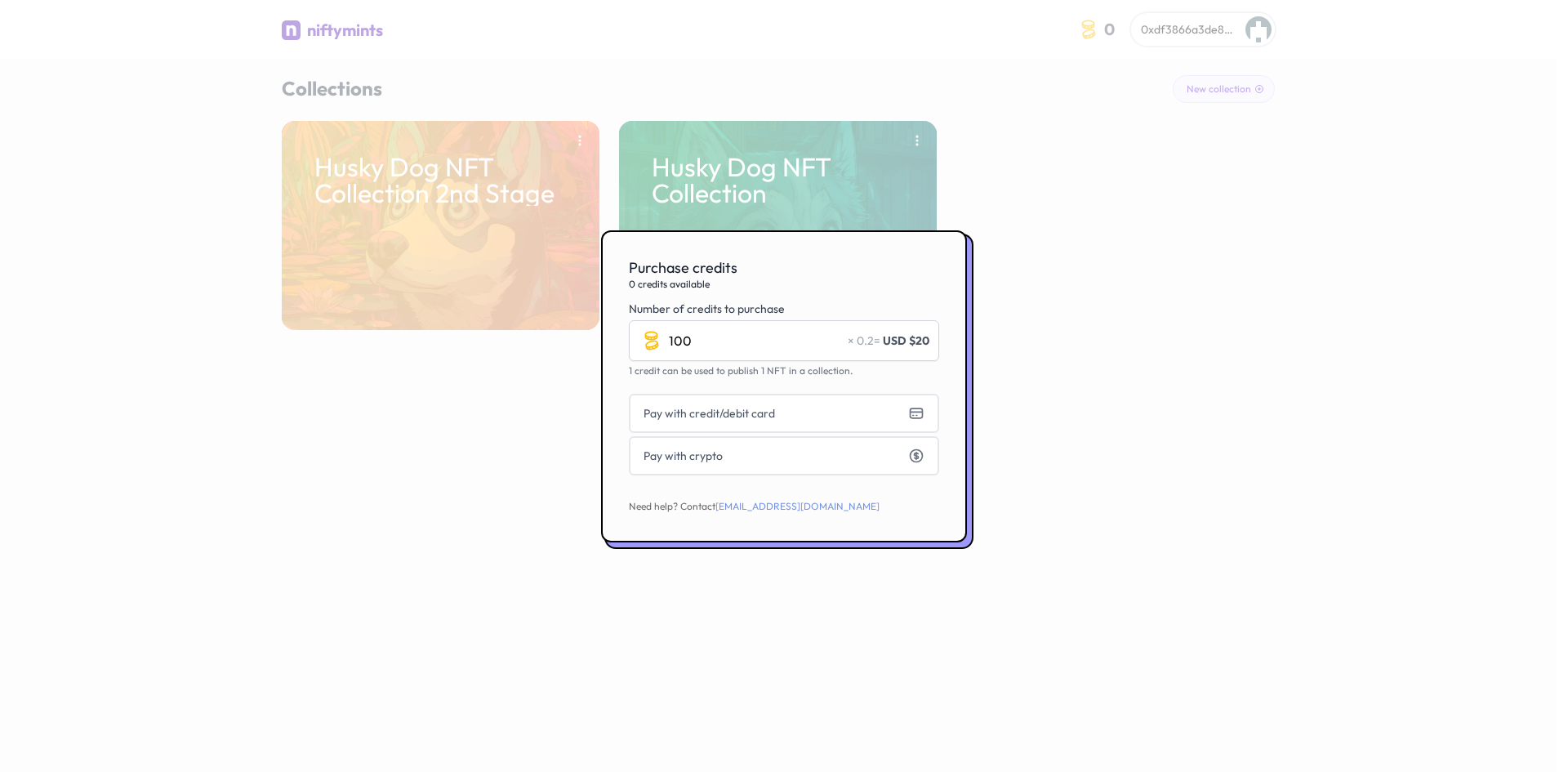
click at [740, 380] on div "Purchase credits 0 credits available Number of credits to purchase 100 × 0.2 = …" at bounding box center [784, 386] width 366 height 312
click at [690, 337] on input "100" at bounding box center [784, 340] width 310 height 41
type input "100"
click at [447, 314] on div at bounding box center [784, 386] width 1568 height 772
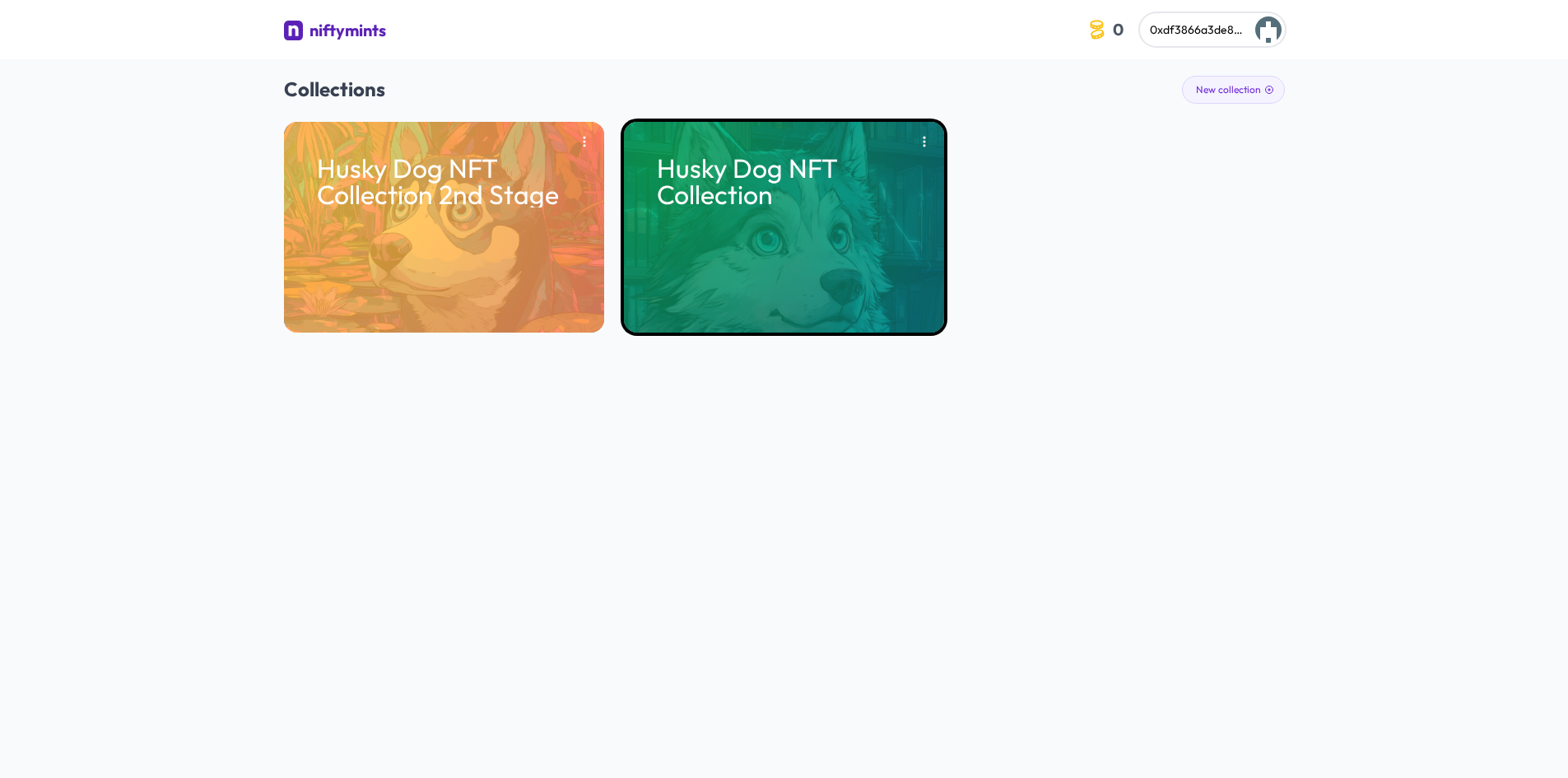
click at [697, 248] on div "Husky Dog NFT Collection" at bounding box center [784, 226] width 320 height 211
